Goal: Information Seeking & Learning: Learn about a topic

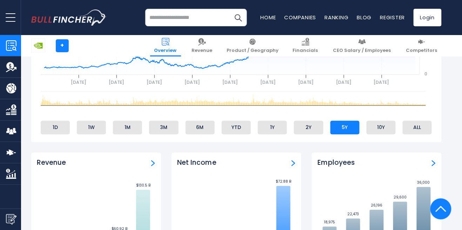
scroll to position [367, 0]
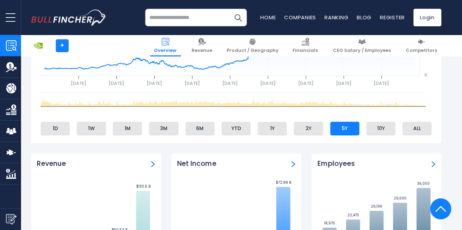
click at [192, 19] on input "search" at bounding box center [196, 18] width 102 height 18
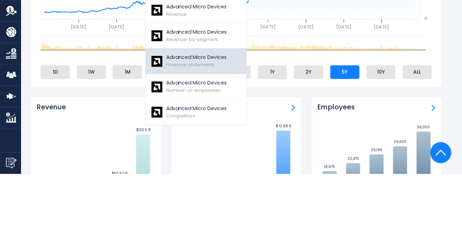
type input "***"
click at [195, 115] on p "Advanced Micro Devices" at bounding box center [197, 113] width 60 height 7
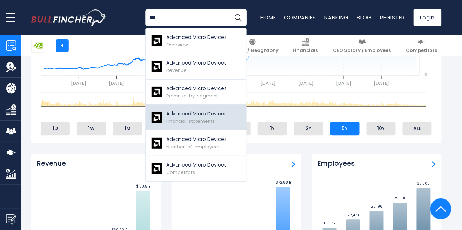
click at [201, 114] on p "Advanced Micro Devices" at bounding box center [197, 113] width 60 height 7
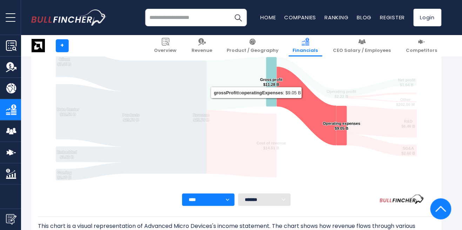
scroll to position [153, 0]
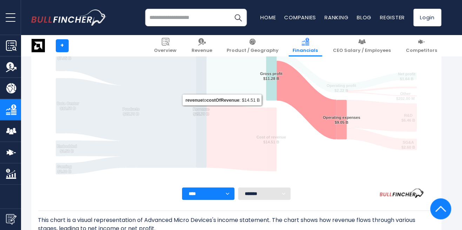
click at [231, 117] on icon "Advanced Micro Devices's Income Statement Analysis: Revenue to Profit Breakdown" at bounding box center [236, 137] width 60 height 67
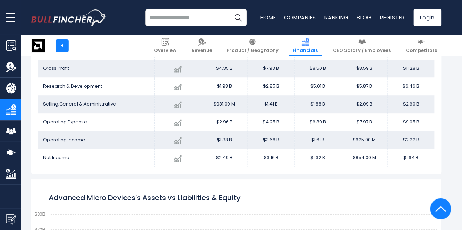
scroll to position [465, 0]
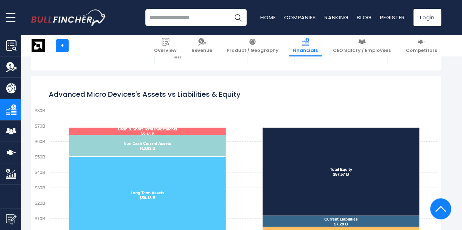
click at [445, 120] on div "Advanced Micro Devices's Assets vs Liabilities & Equity Created with Highcharts…" at bounding box center [236, 163] width 421 height 175
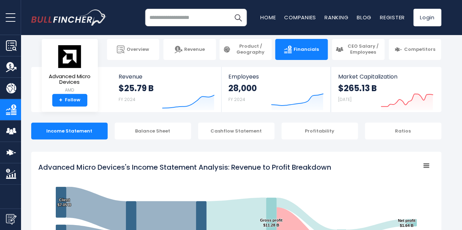
scroll to position [0, 0]
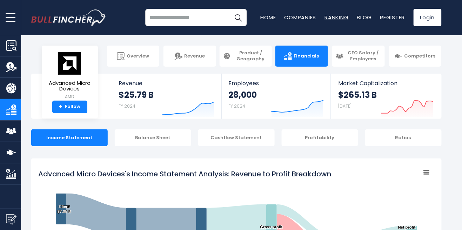
click at [334, 19] on link "Ranking" at bounding box center [337, 17] width 24 height 7
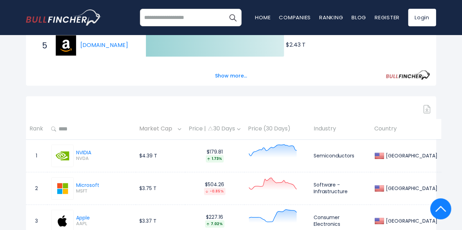
scroll to position [245, 0]
click at [228, 75] on button "Show more..." at bounding box center [231, 76] width 40 height 12
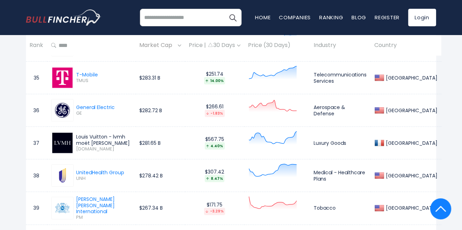
scroll to position [1579, 0]
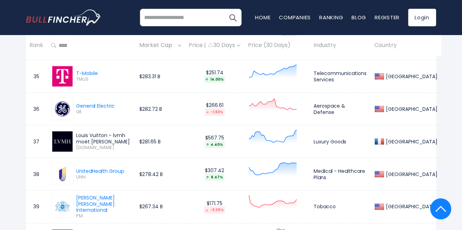
click at [432, 137] on div "France" at bounding box center [405, 142] width 63 height 10
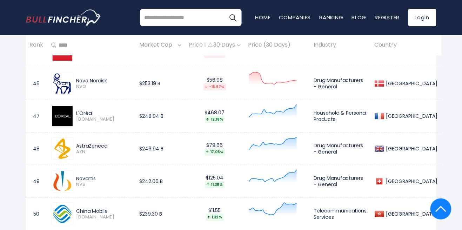
scroll to position [1928, 0]
